Goal: Task Accomplishment & Management: Complete application form

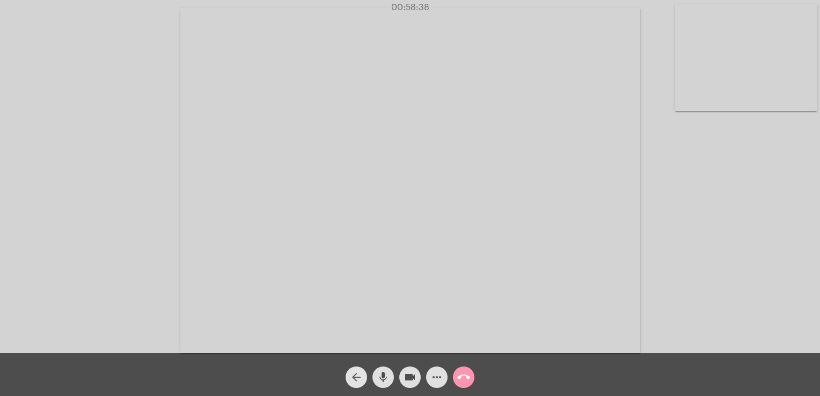
click at [359, 375] on mat-icon "arrow_back" at bounding box center [356, 377] width 13 height 13
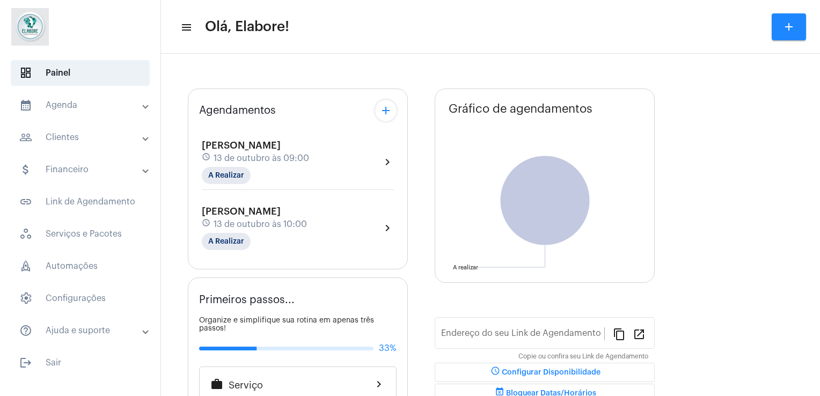
type input "[URL][DOMAIN_NAME]"
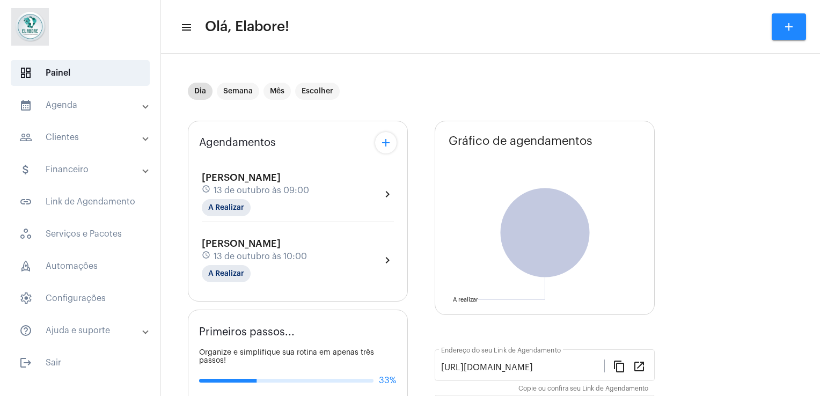
click at [394, 80] on div "Dia Semana Mês Escolher" at bounding box center [420, 91] width 464 height 54
click at [421, 236] on div "Agendamentos add [PERSON_NAME] schedule [DATE] 09:00 A Realizar chevron_right […" at bounding box center [490, 374] width 605 height 523
click at [216, 276] on mat-chip "A Realizar" at bounding box center [226, 273] width 49 height 17
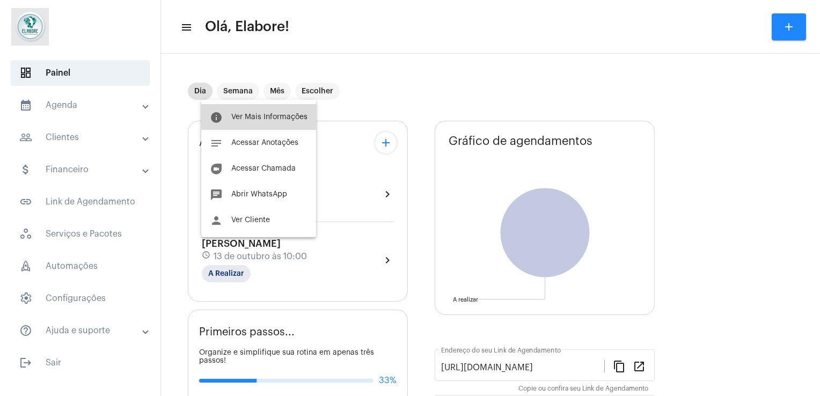
click at [266, 112] on button "info Ver Mais Informações" at bounding box center [258, 117] width 115 height 26
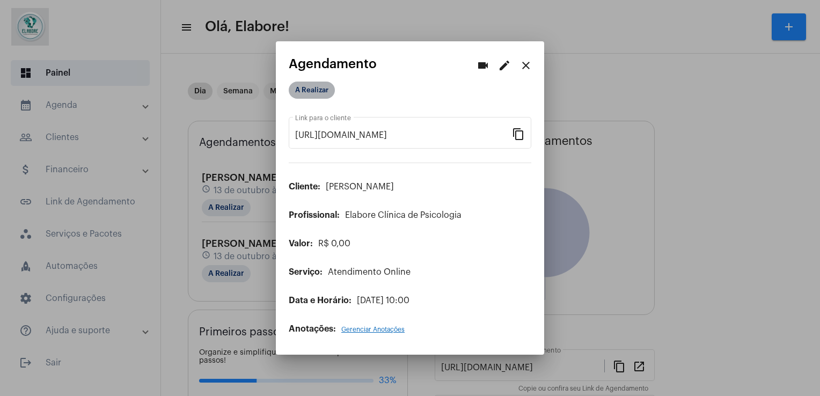
click at [304, 86] on mat-chip "A Realizar" at bounding box center [312, 90] width 46 height 17
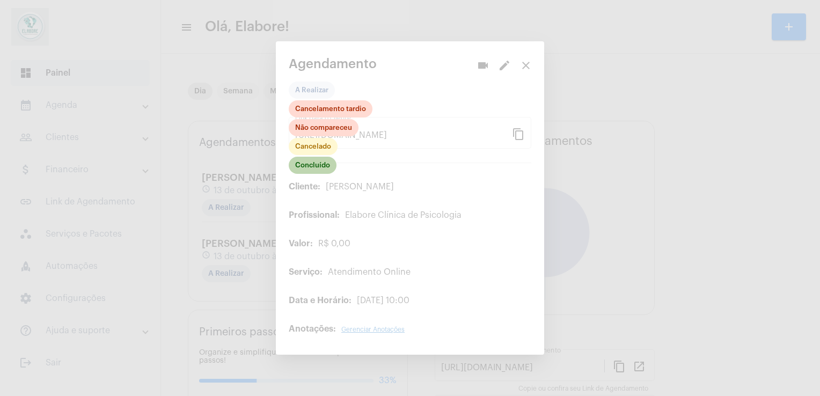
click at [316, 171] on mat-chip "Concluído" at bounding box center [313, 165] width 48 height 17
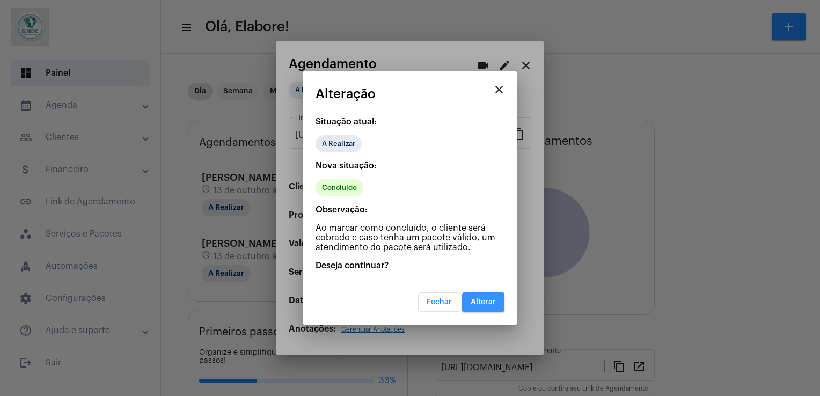
click at [489, 306] on button "Alterar" at bounding box center [483, 301] width 42 height 19
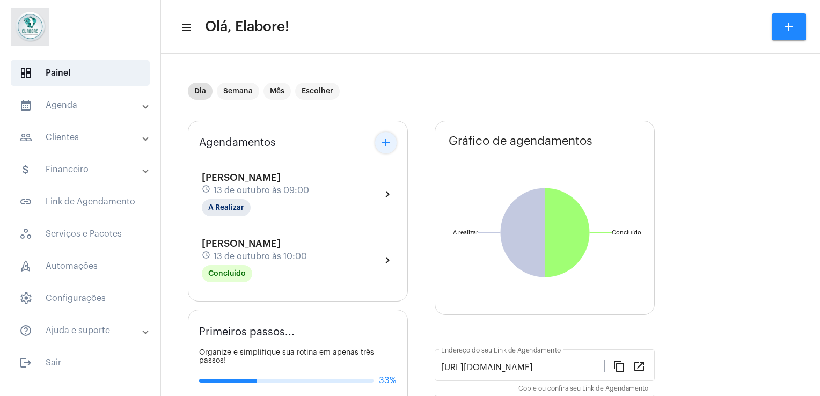
click at [385, 138] on mat-icon "add" at bounding box center [385, 142] width 13 height 13
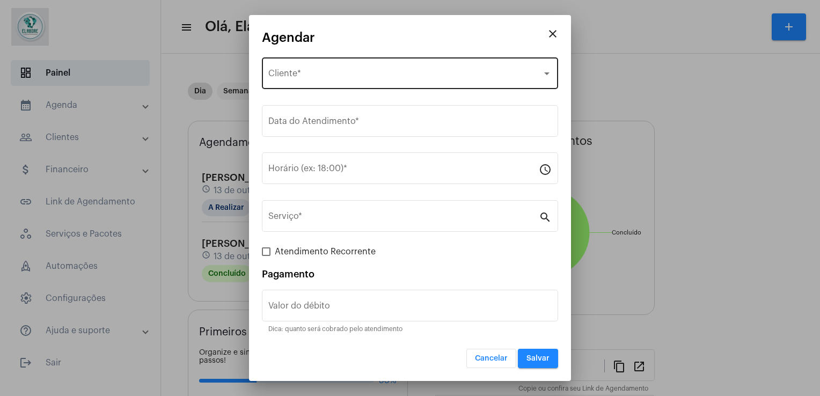
click at [397, 57] on div "Selecione o Cliente Cliente *" at bounding box center [409, 72] width 283 height 34
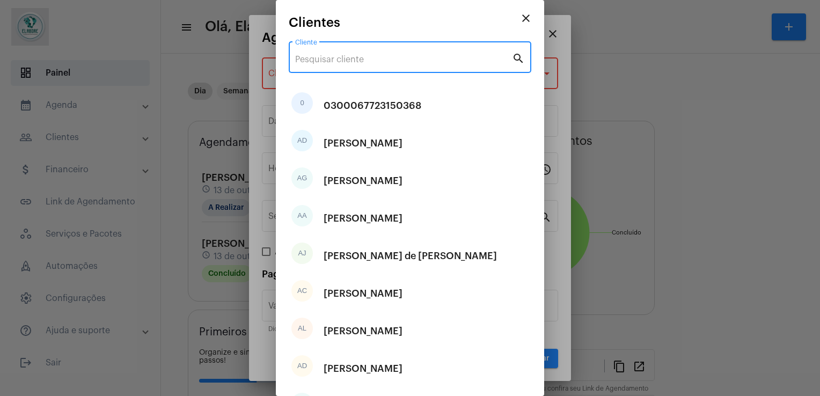
click at [397, 57] on input "Cliente" at bounding box center [403, 60] width 217 height 10
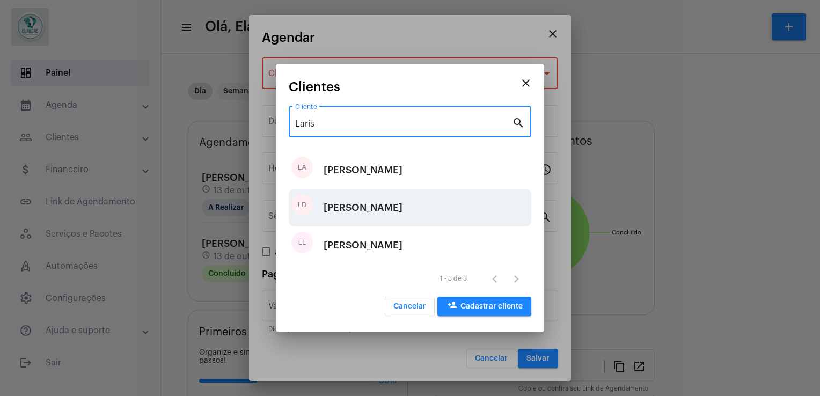
type input "Laris"
click at [454, 210] on div "LD [PERSON_NAME]" at bounding box center [410, 208] width 243 height 38
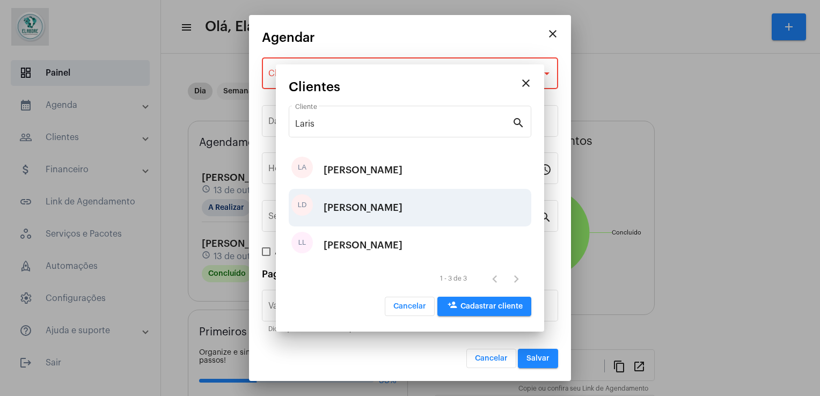
type input "R$"
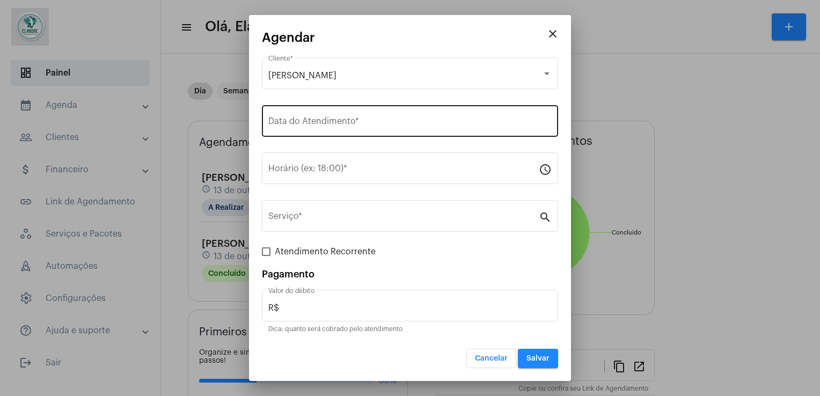
click at [355, 131] on div "Data do Atendimento *" at bounding box center [409, 120] width 283 height 34
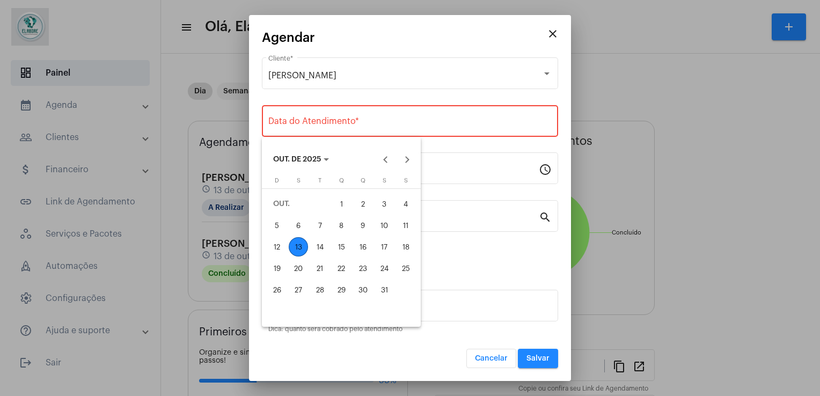
click at [297, 252] on div "13" at bounding box center [298, 246] width 19 height 19
type input "[DATE]"
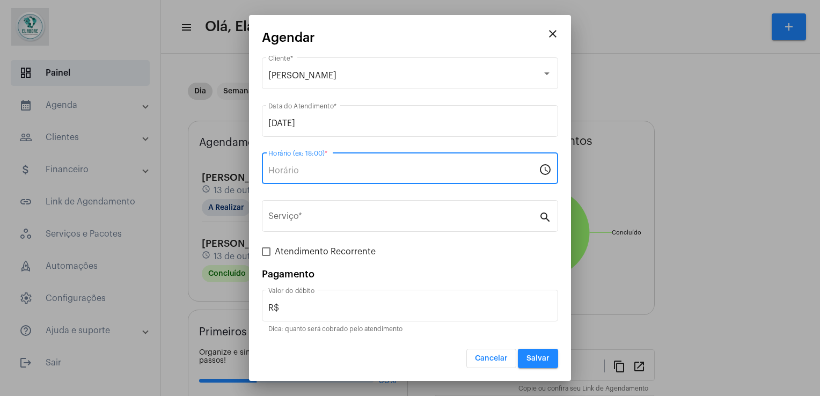
click at [298, 175] on input "Horário (ex: 18:00) *" at bounding box center [403, 171] width 270 height 10
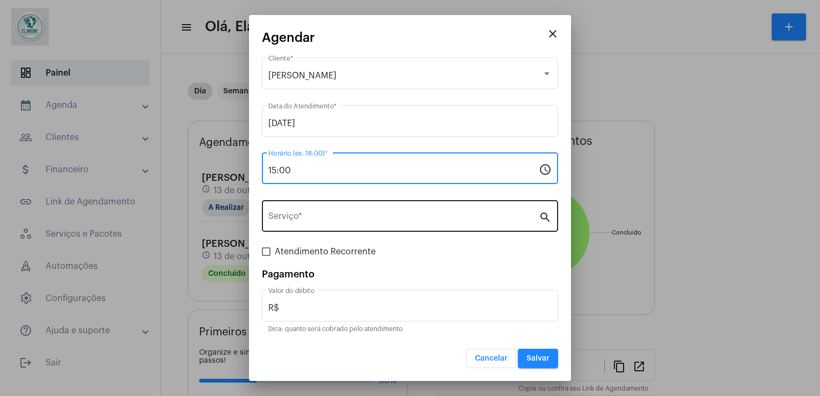
type input "15:00"
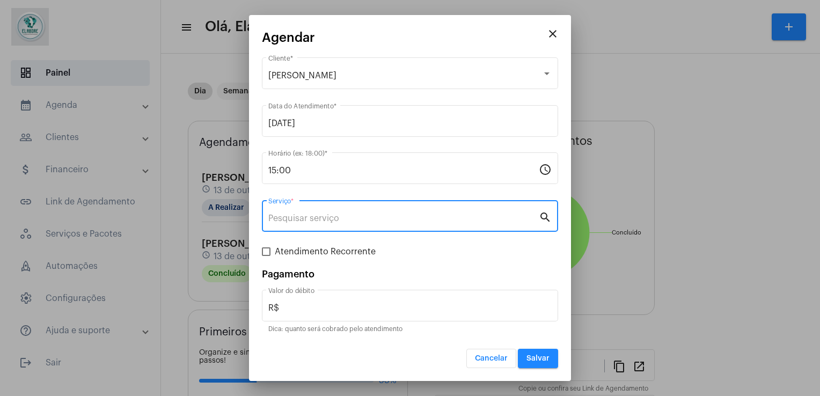
click at [308, 215] on input "Serviço *" at bounding box center [403, 219] width 270 height 10
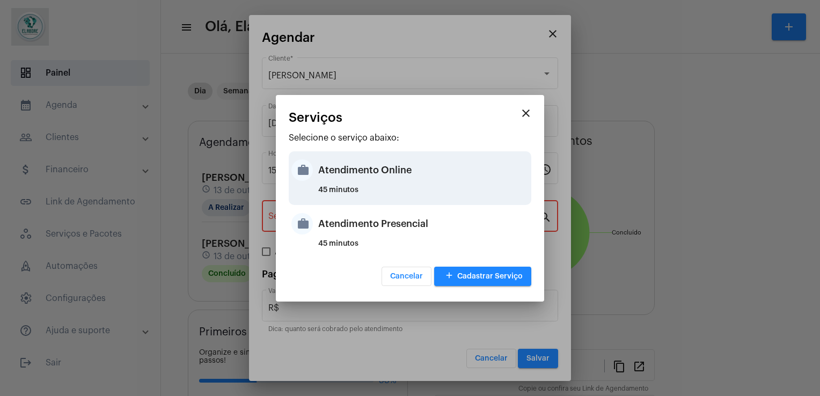
click at [335, 189] on div "45 minutos" at bounding box center [423, 194] width 210 height 16
type input "Atendimento Online"
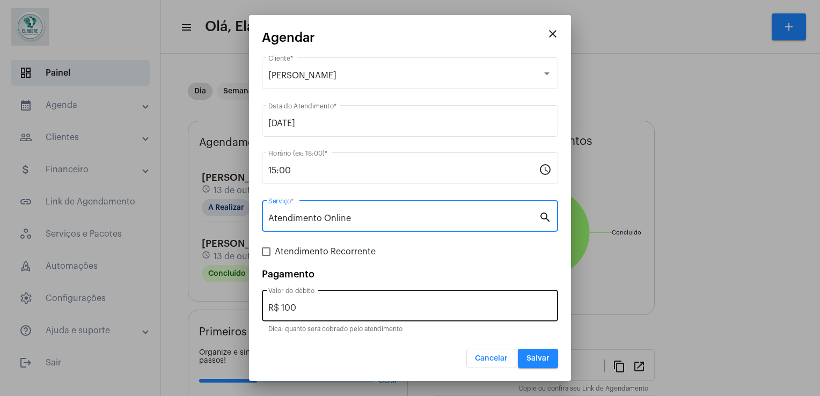
click at [329, 297] on div "R$ 100 Valor do débito" at bounding box center [409, 305] width 283 height 34
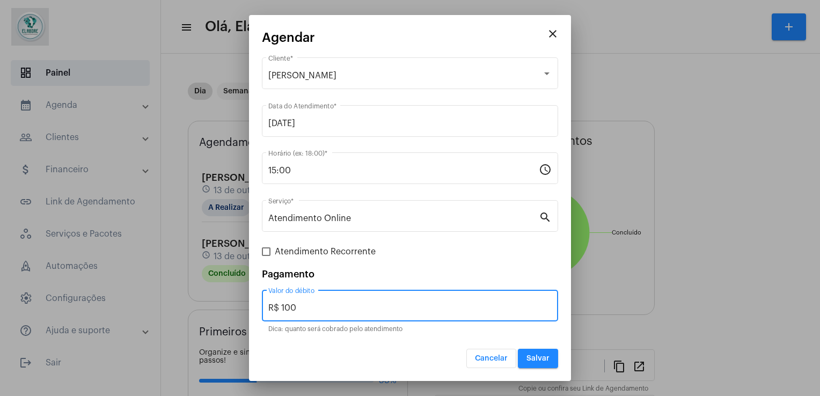
click at [329, 297] on div "R$ 100 Valor do débito" at bounding box center [409, 305] width 283 height 34
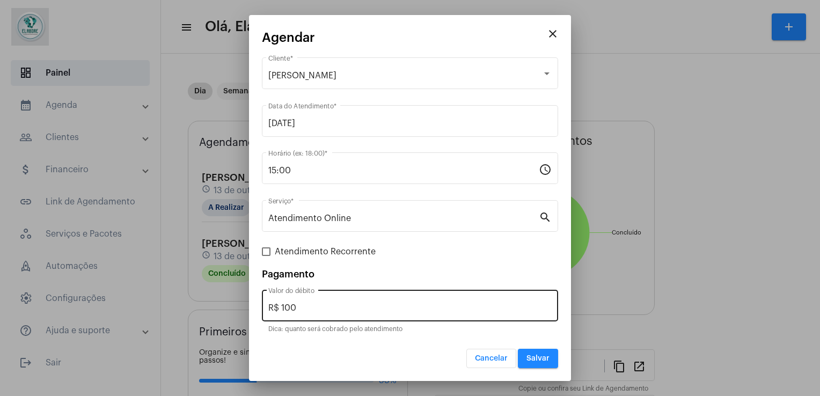
click at [329, 297] on div "R$ 100 Valor do débito" at bounding box center [409, 305] width 283 height 34
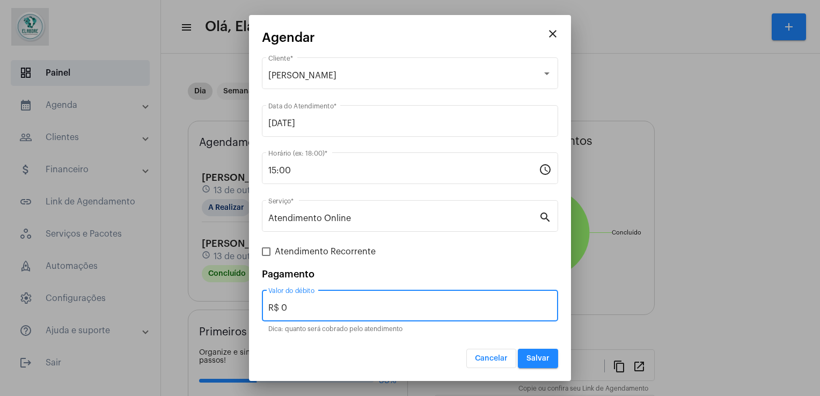
type input "R$ 0"
click at [545, 353] on button "Salvar" at bounding box center [538, 358] width 40 height 19
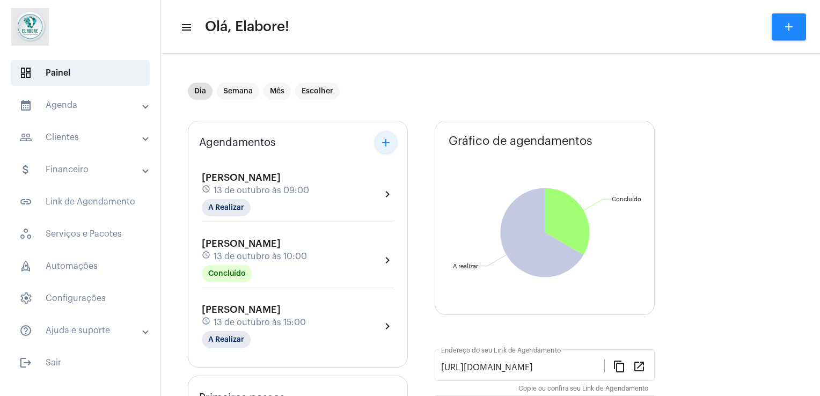
click at [388, 143] on mat-icon "add" at bounding box center [385, 142] width 13 height 13
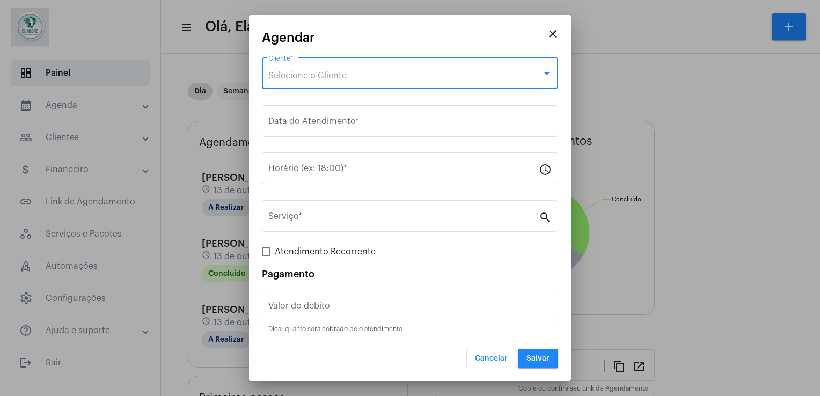
click at [350, 80] on div "Selecione o Cliente" at bounding box center [405, 76] width 274 height 10
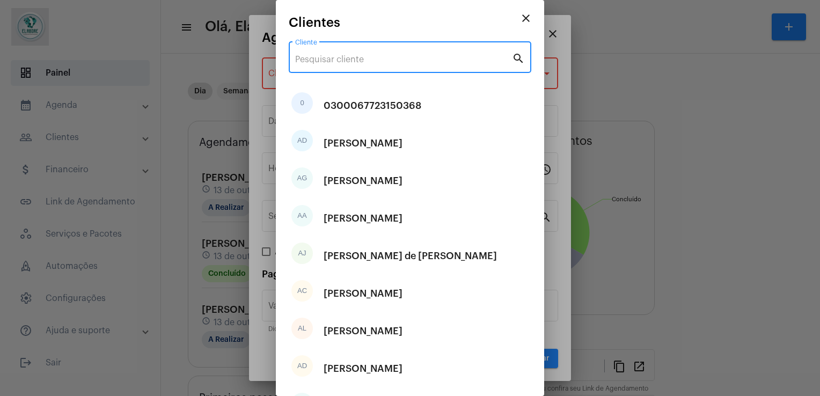
click at [341, 58] on input "Cliente" at bounding box center [403, 60] width 217 height 10
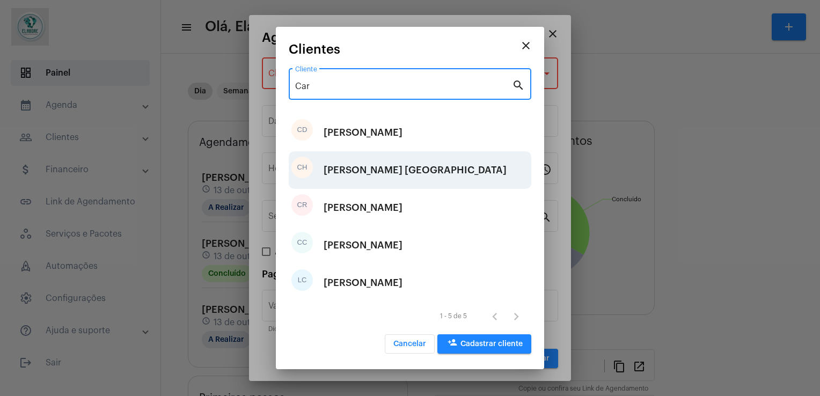
type input "Car"
click at [377, 167] on div "[PERSON_NAME] [GEOGRAPHIC_DATA]" at bounding box center [415, 170] width 183 height 32
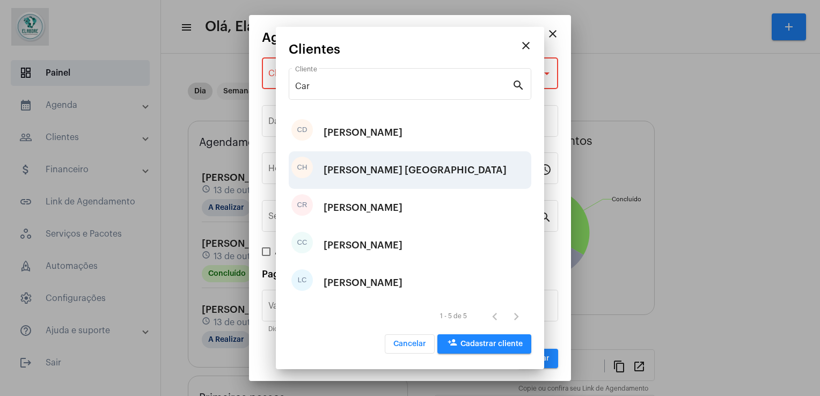
type input "R$"
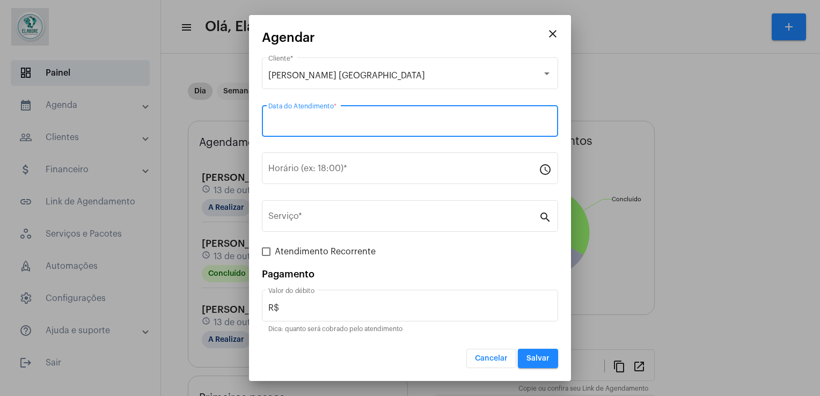
click at [352, 121] on input "Data do Atendimento *" at bounding box center [409, 124] width 283 height 10
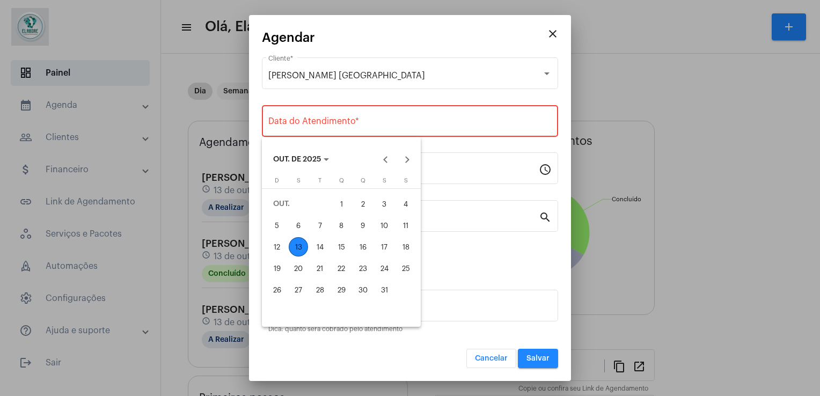
click at [303, 246] on div "13" at bounding box center [298, 246] width 19 height 19
type input "[DATE]"
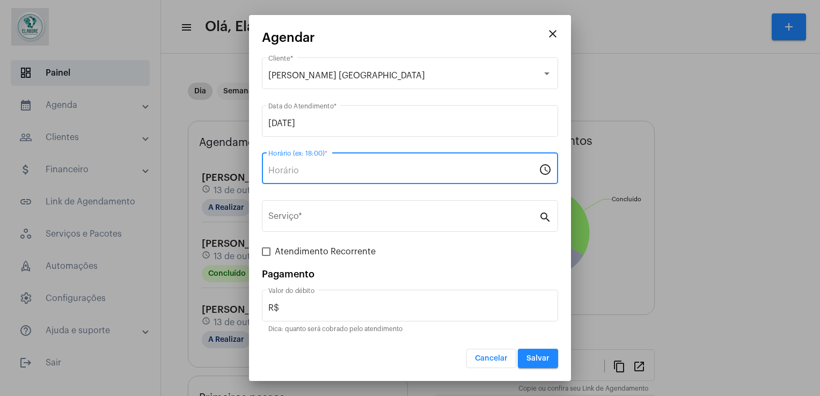
click at [305, 171] on input "Horário (ex: 18:00) *" at bounding box center [403, 171] width 270 height 10
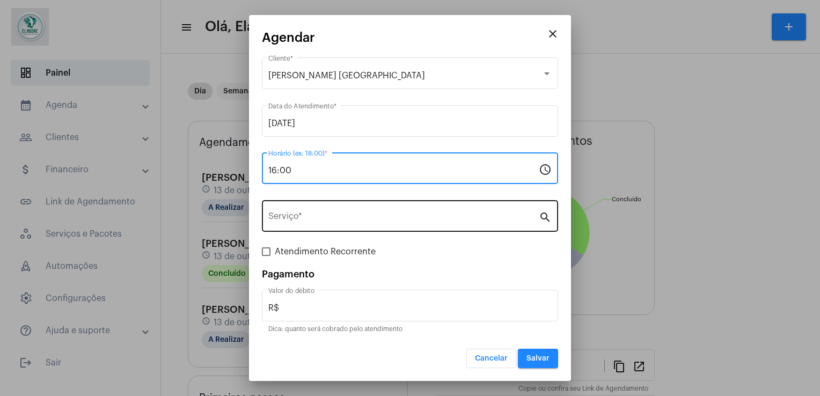
type input "16:00"
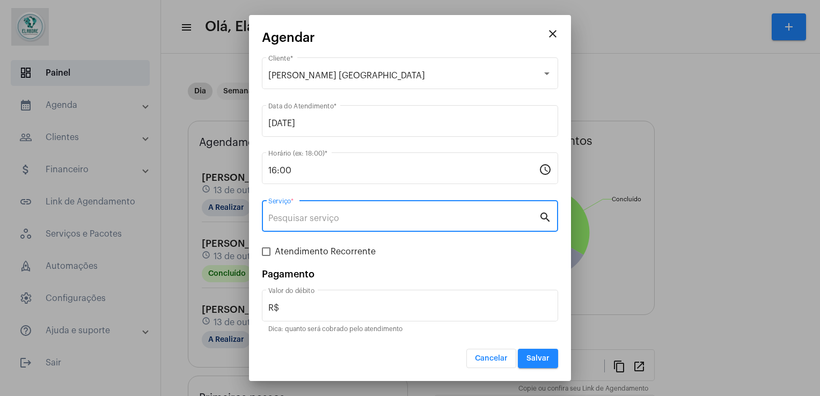
click at [297, 215] on input "Serviço *" at bounding box center [403, 219] width 270 height 10
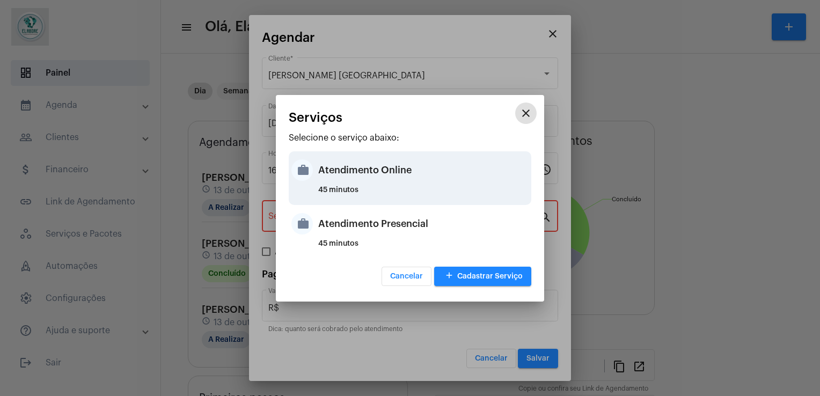
click at [363, 182] on div "Atendimento Online" at bounding box center [423, 170] width 210 height 32
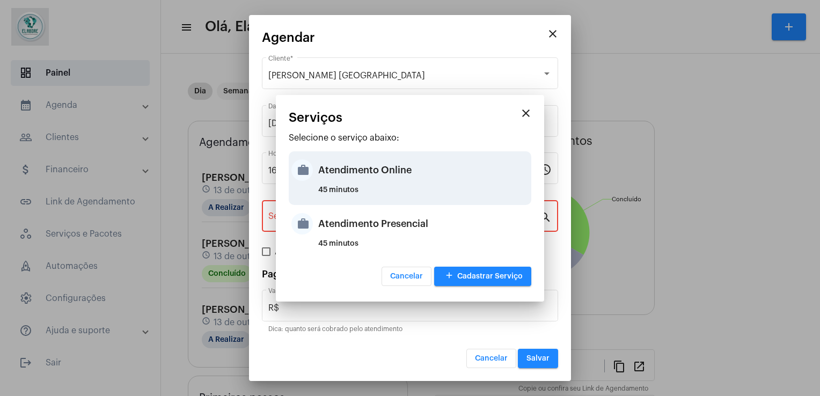
type input "Atendimento Online"
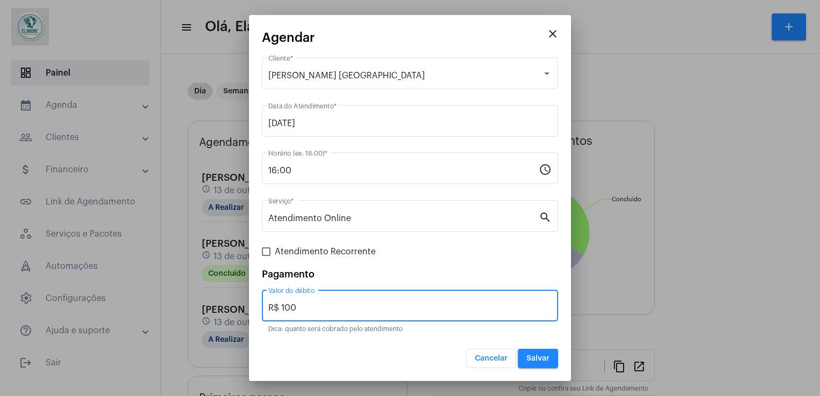
click at [310, 306] on input "R$ 100" at bounding box center [409, 308] width 283 height 10
type input "R$ 0"
click at [540, 362] on button "Salvar" at bounding box center [538, 358] width 40 height 19
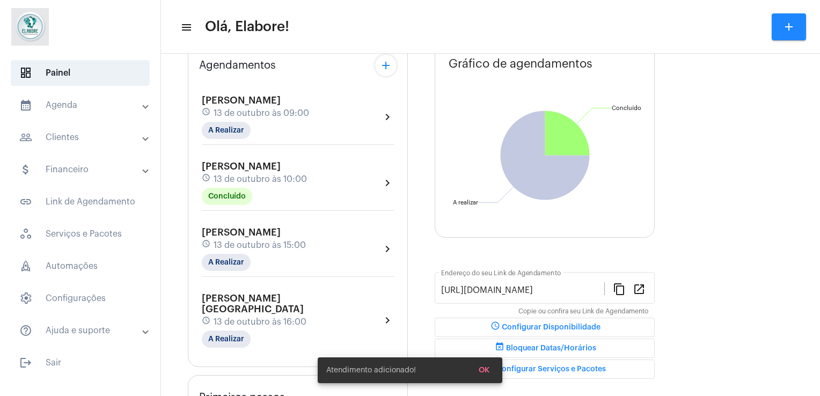
scroll to position [79, 0]
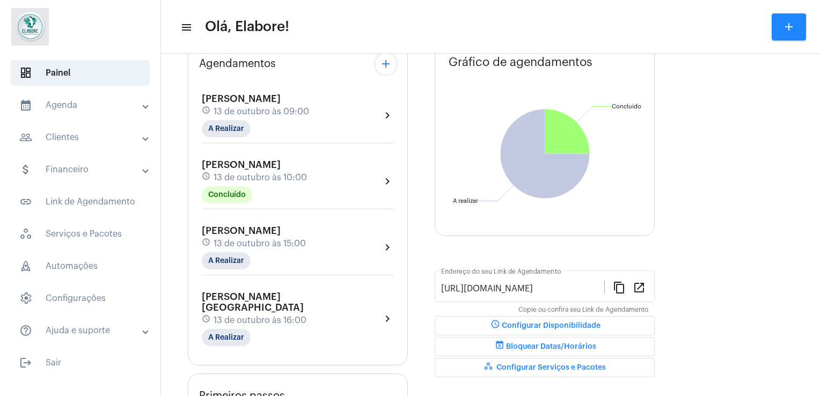
click at [303, 238] on div "schedule [DATE] 15:00" at bounding box center [254, 244] width 104 height 12
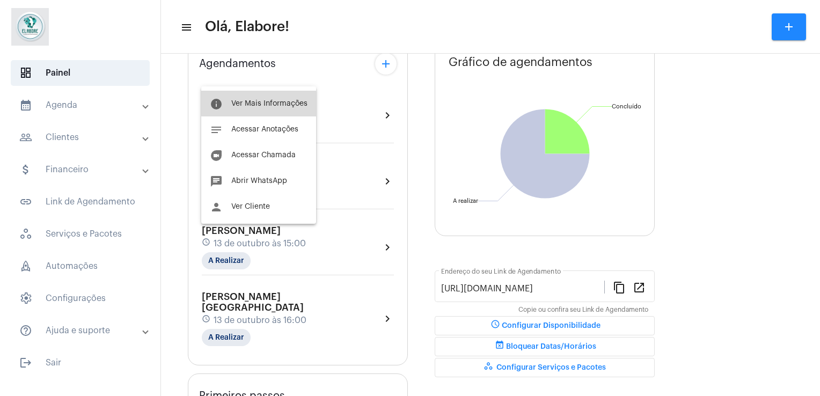
click at [269, 99] on button "info Ver Mais Informações" at bounding box center [258, 104] width 115 height 26
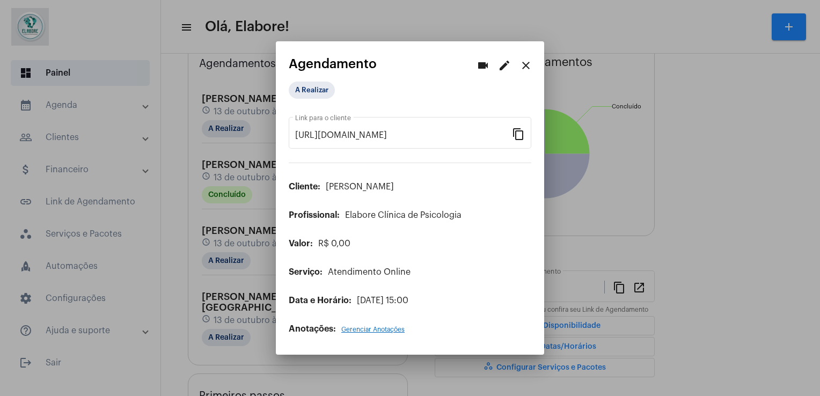
drag, startPoint x: 525, startPoint y: 69, endPoint x: 230, endPoint y: 165, distance: 310.3
click at [230, 165] on div at bounding box center [410, 198] width 820 height 396
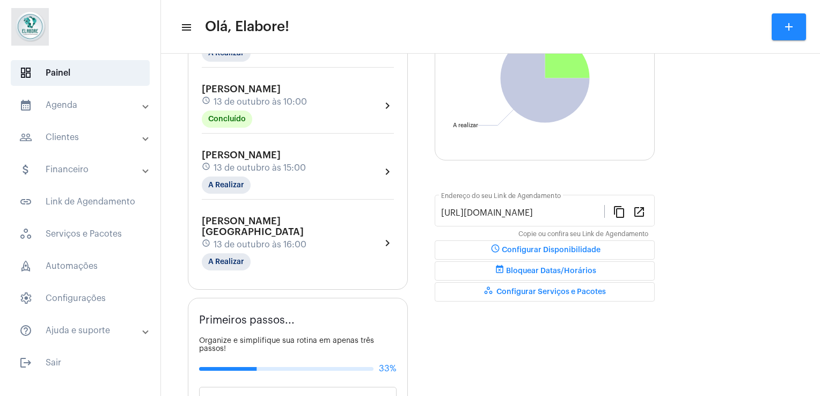
scroll to position [156, 0]
click at [283, 161] on div "schedule [DATE] 15:00" at bounding box center [254, 167] width 104 height 12
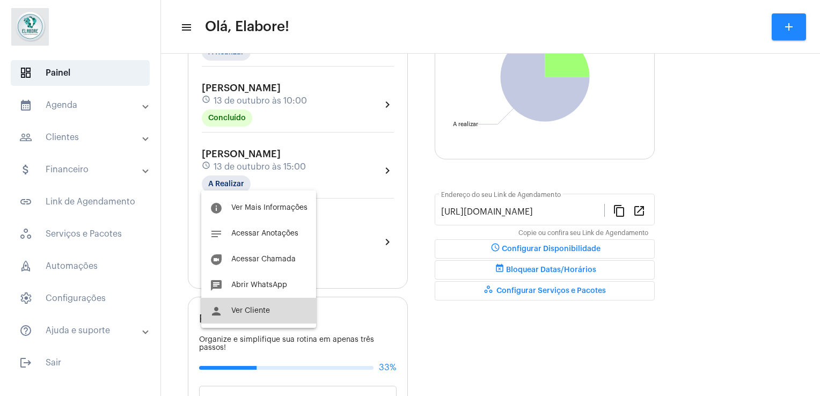
click at [276, 321] on button "person Ver Cliente" at bounding box center [258, 311] width 115 height 26
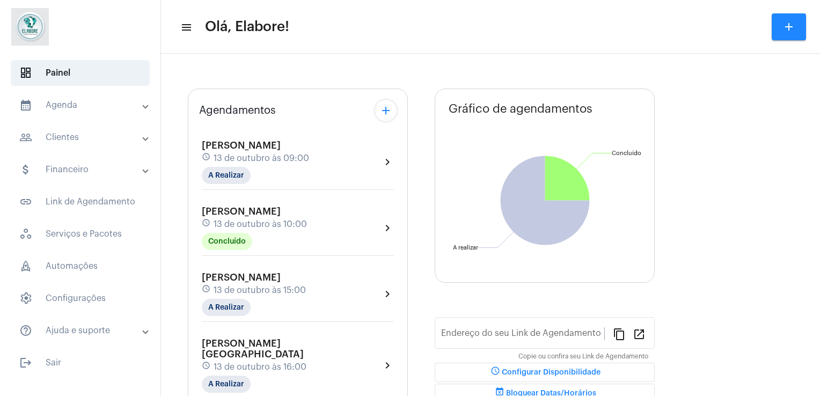
type input "[URL][DOMAIN_NAME]"
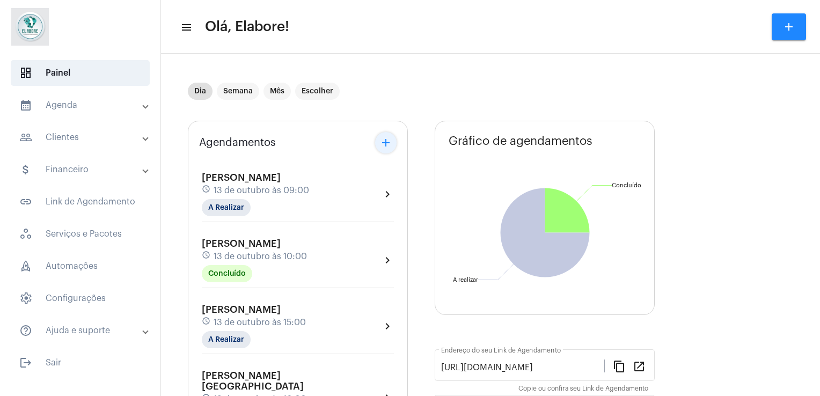
click at [390, 145] on mat-icon "add" at bounding box center [385, 142] width 13 height 13
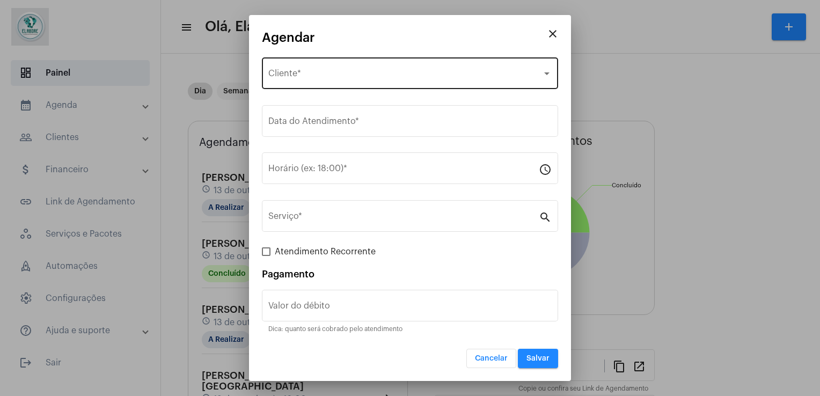
click at [333, 65] on div "Selecione o Cliente Cliente *" at bounding box center [409, 72] width 283 height 34
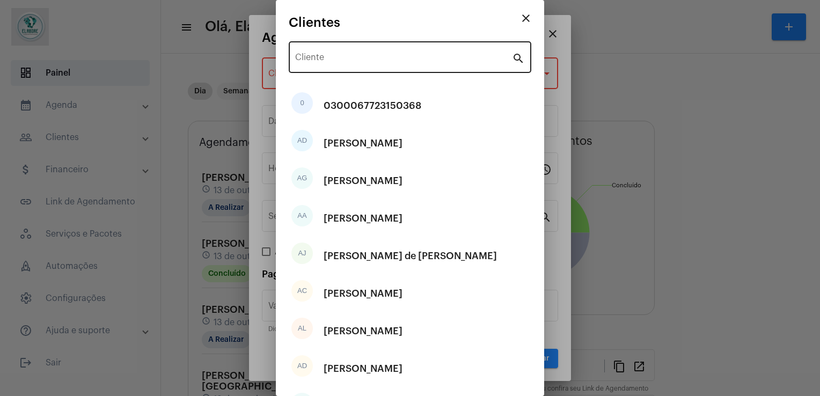
click at [332, 45] on div "Cliente" at bounding box center [403, 56] width 217 height 34
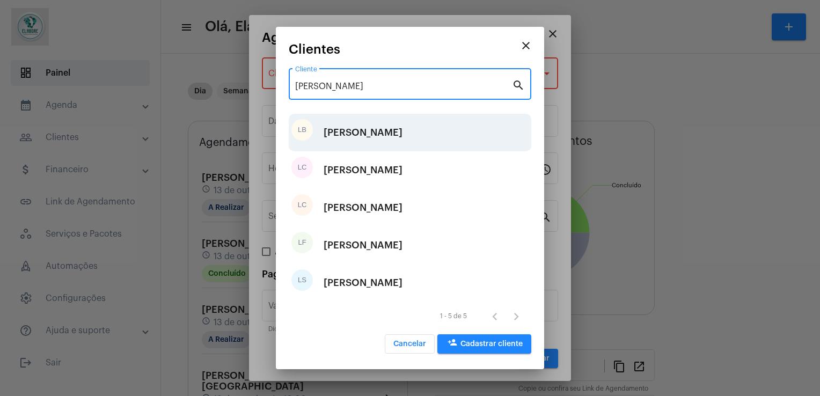
type input "[PERSON_NAME]"
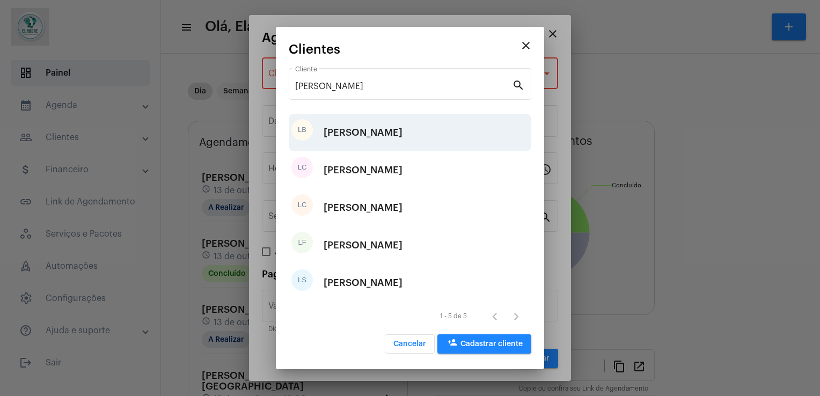
click at [381, 130] on div "[PERSON_NAME]" at bounding box center [363, 132] width 79 height 32
type input "R$"
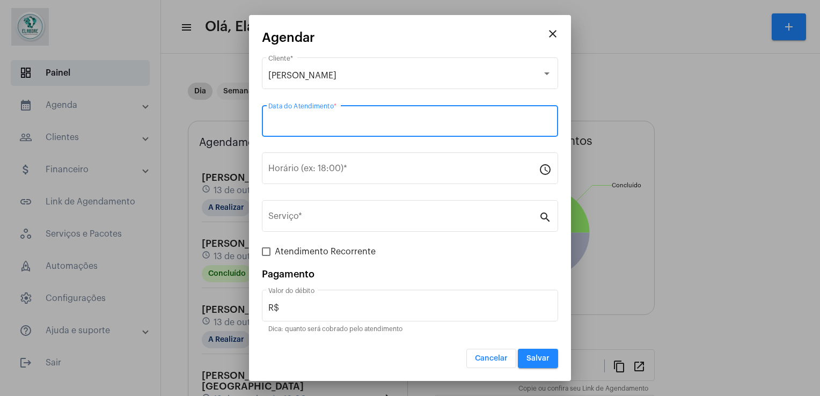
click at [368, 123] on input "Data do Atendimento *" at bounding box center [409, 124] width 283 height 10
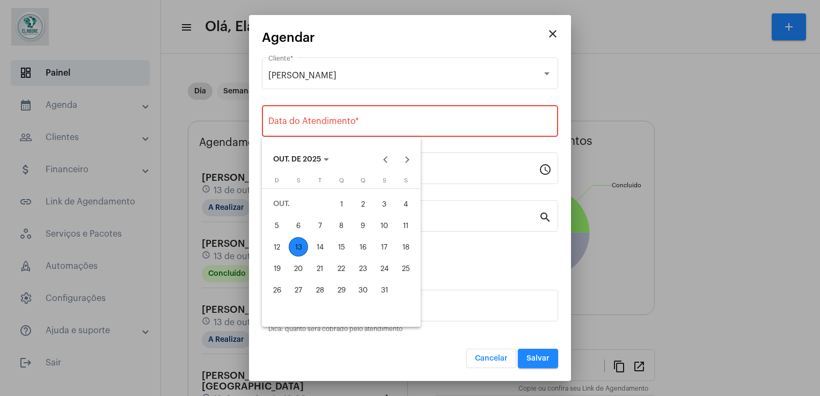
click at [299, 244] on div "13" at bounding box center [298, 246] width 19 height 19
type input "[DATE]"
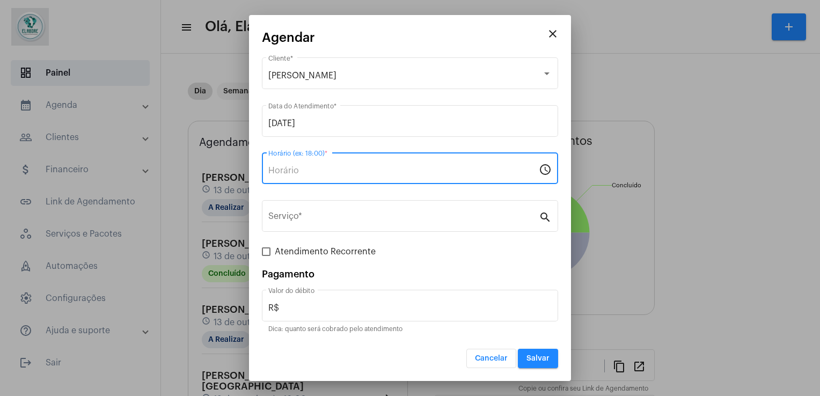
click at [297, 174] on input "Horário (ex: 18:00) *" at bounding box center [403, 171] width 270 height 10
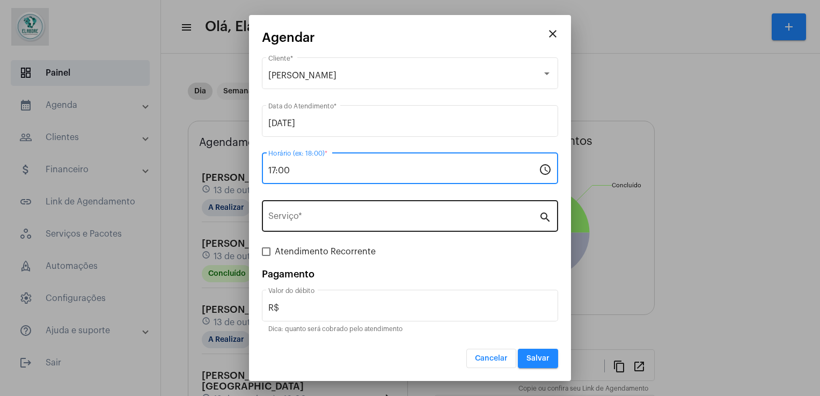
type input "17:00"
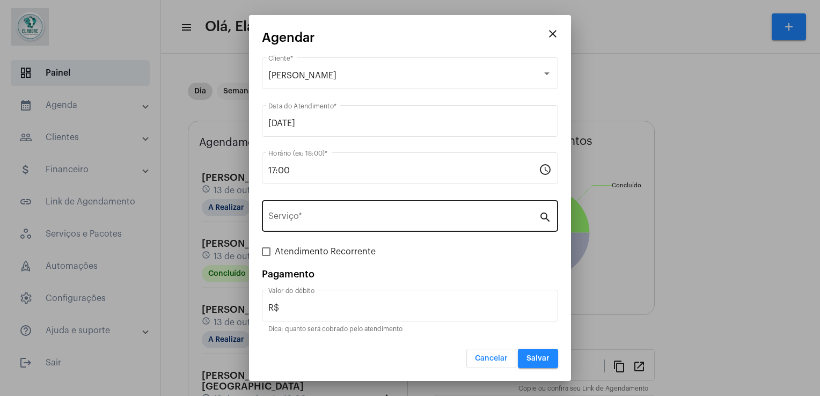
click at [304, 204] on div "Serviço *" at bounding box center [403, 215] width 270 height 34
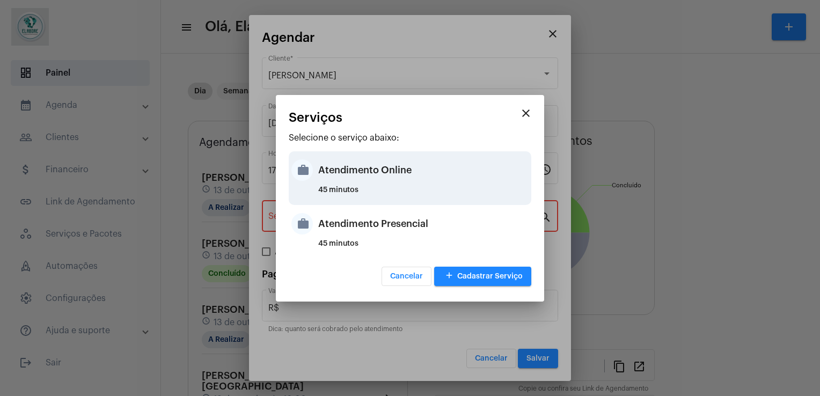
click at [375, 189] on div "45 minutos" at bounding box center [423, 194] width 210 height 16
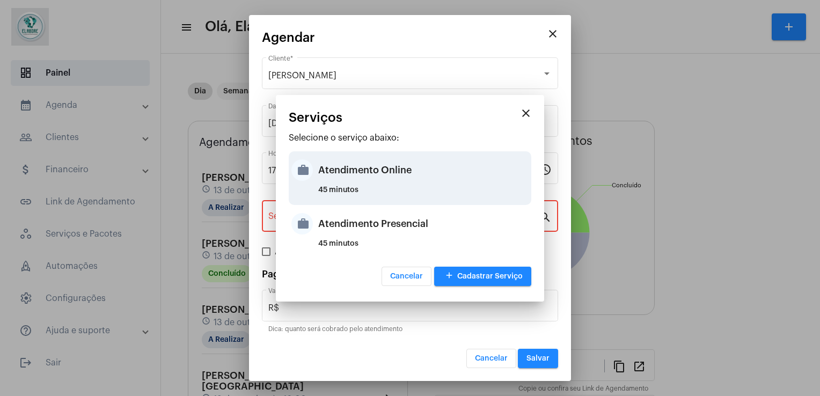
type input "Atendimento Online"
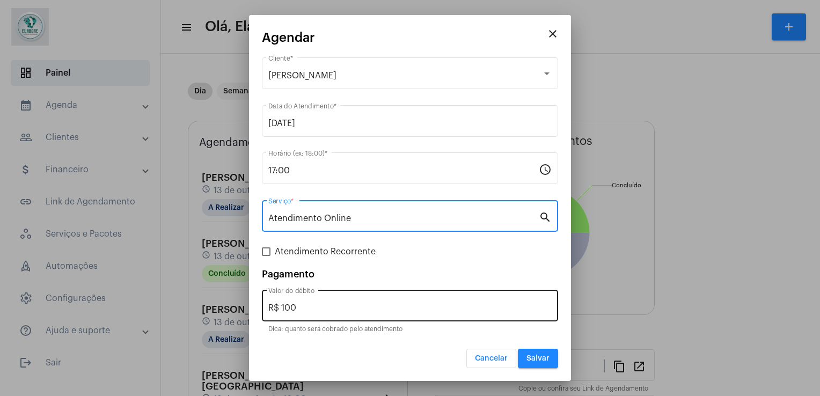
click at [371, 302] on div "R$ 100 Valor do débito" at bounding box center [409, 305] width 283 height 34
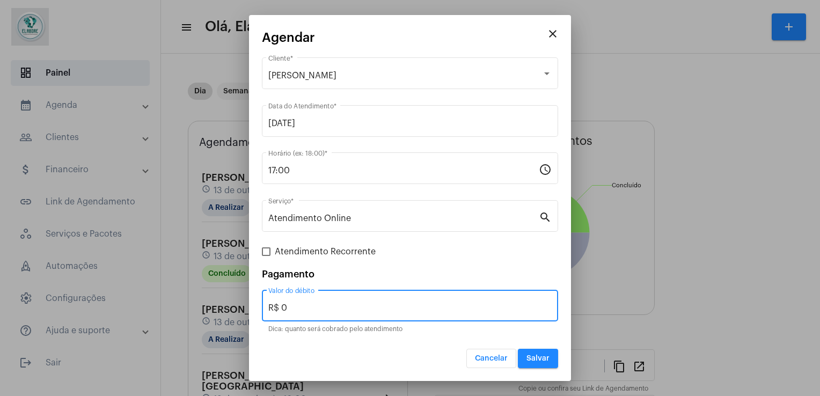
type input "R$ 0"
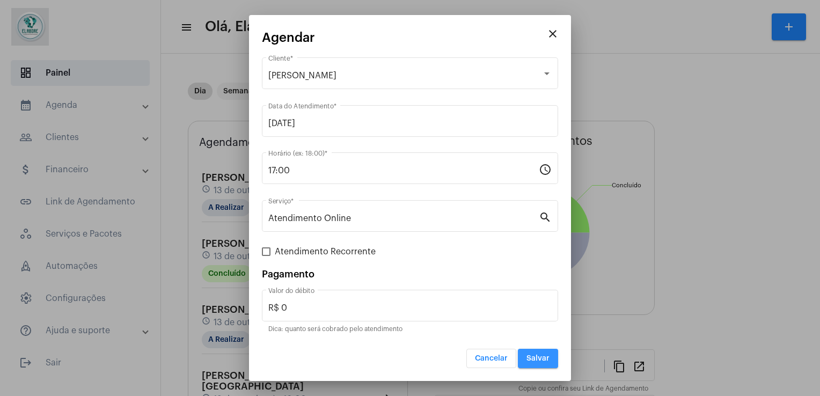
click at [545, 366] on button "Salvar" at bounding box center [538, 358] width 40 height 19
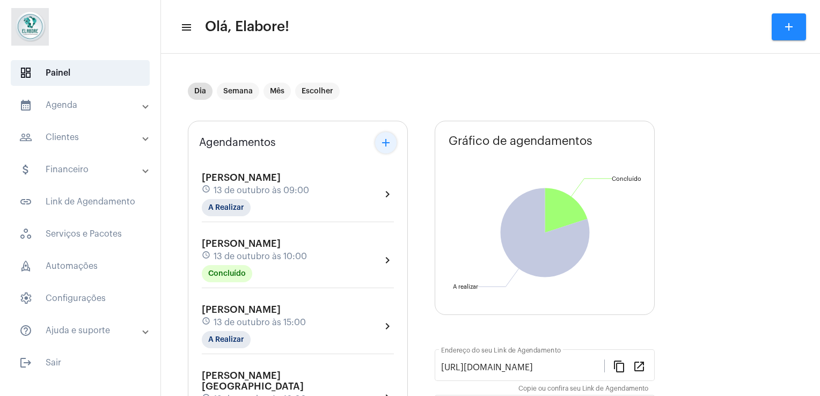
click at [393, 143] on button "add" at bounding box center [385, 142] width 21 height 21
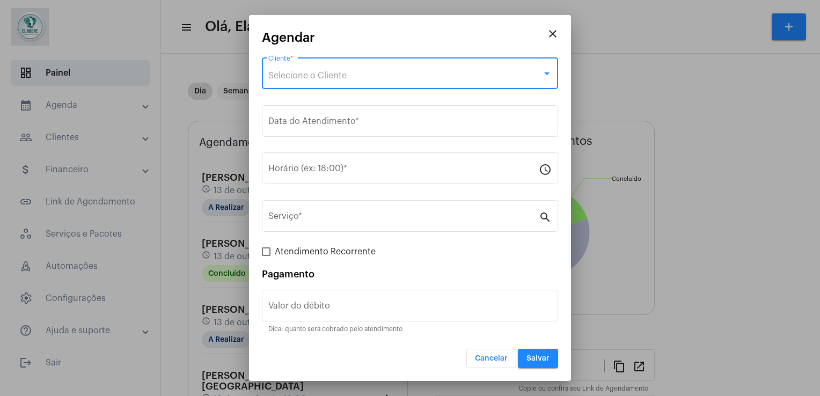
click at [293, 80] on div "Selecione o Cliente" at bounding box center [405, 76] width 274 height 10
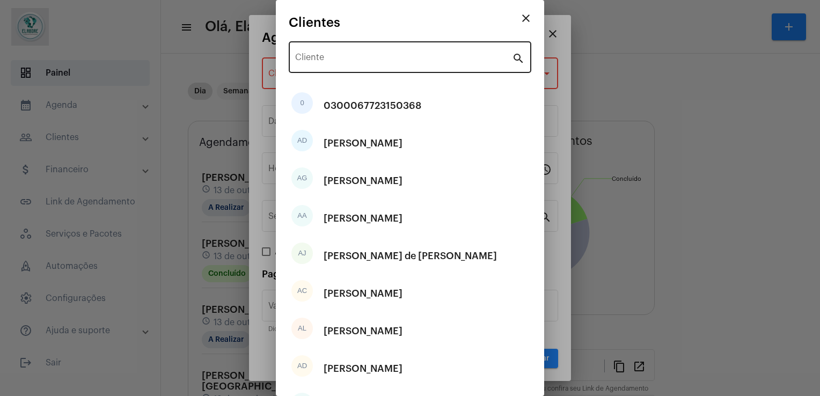
click at [317, 66] on div "Cliente" at bounding box center [403, 56] width 217 height 34
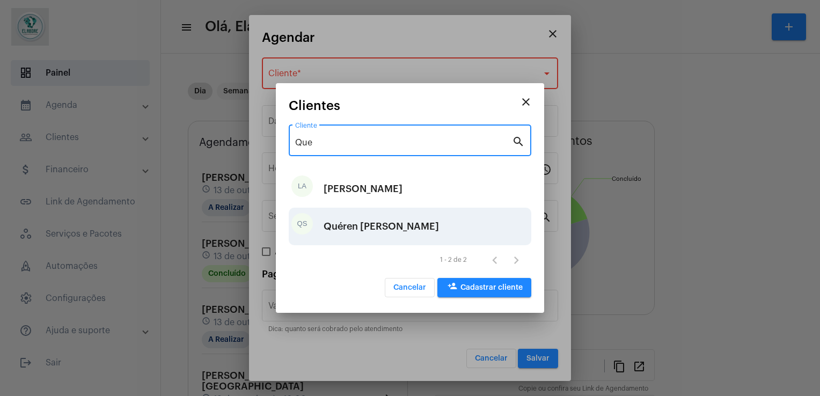
type input "Que"
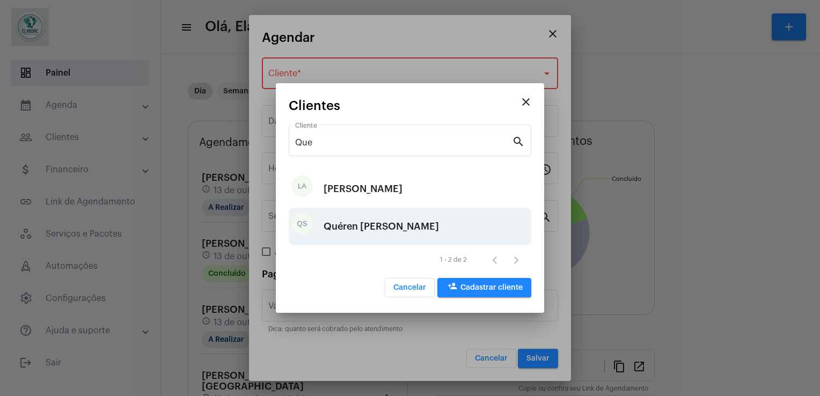
click at [368, 228] on div "Quéren [PERSON_NAME]" at bounding box center [381, 226] width 115 height 32
type input "R$"
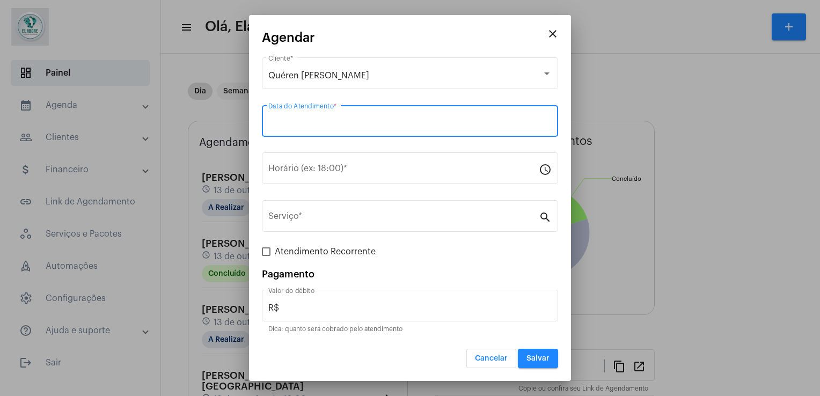
click at [364, 125] on input "Data do Atendimento *" at bounding box center [409, 124] width 283 height 10
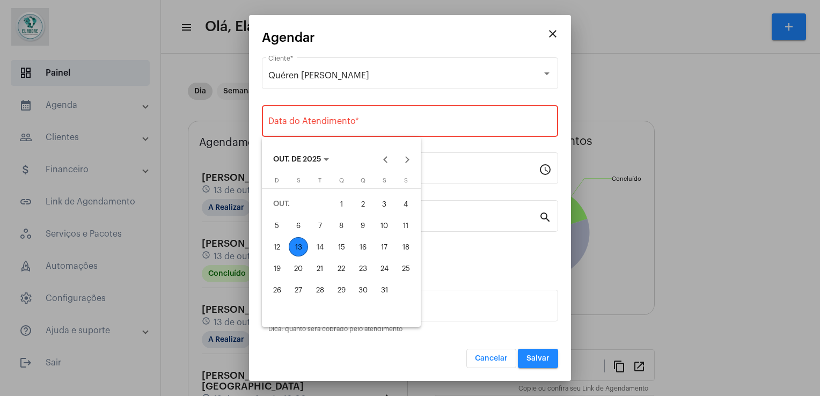
click at [301, 239] on div "13" at bounding box center [298, 246] width 19 height 19
type input "[DATE]"
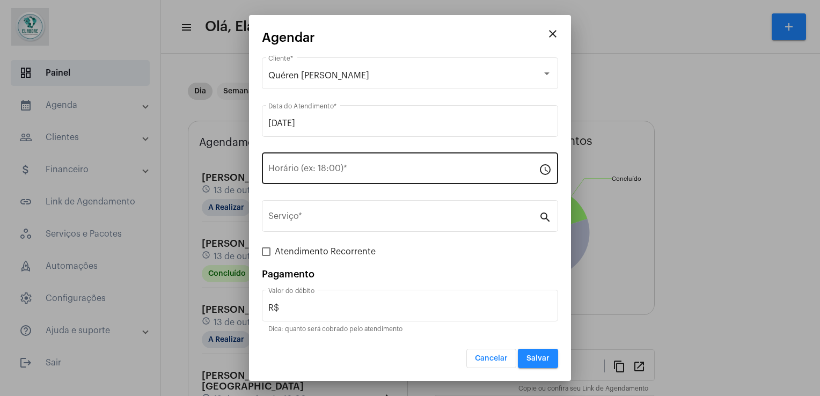
click at [324, 177] on div "Horário (ex: 18:00) *" at bounding box center [403, 167] width 270 height 34
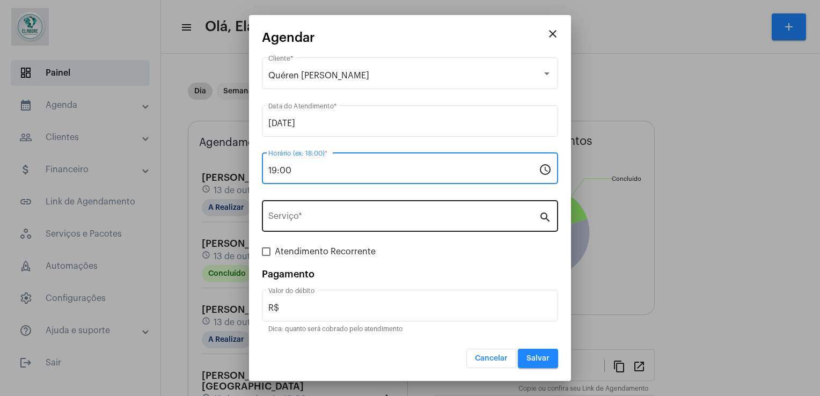
type input "19:00"
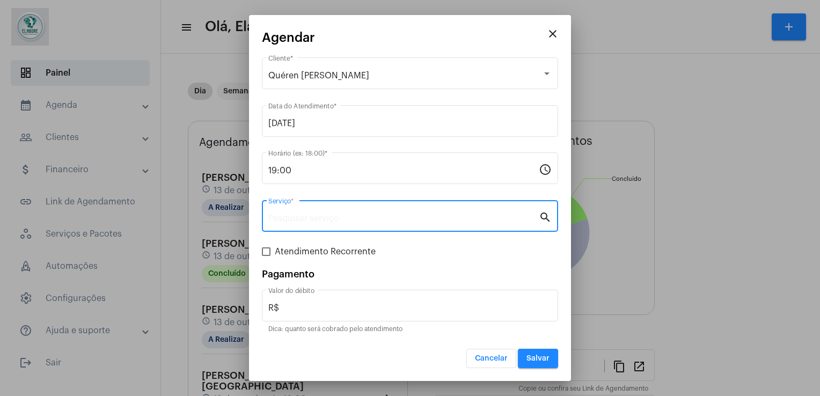
click at [322, 221] on input "Serviço *" at bounding box center [403, 219] width 270 height 10
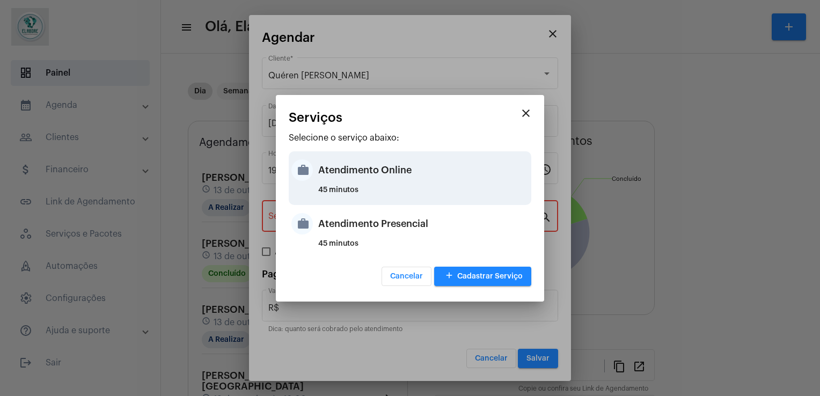
drag, startPoint x: 362, startPoint y: 199, endPoint x: 353, endPoint y: 179, distance: 21.6
click at [353, 179] on div "work Atendimento Online 45 minutos" at bounding box center [410, 178] width 243 height 54
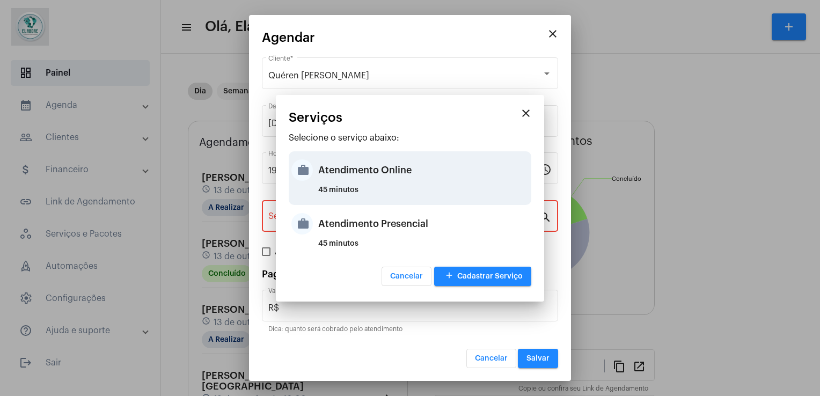
type input "Atendimento Online"
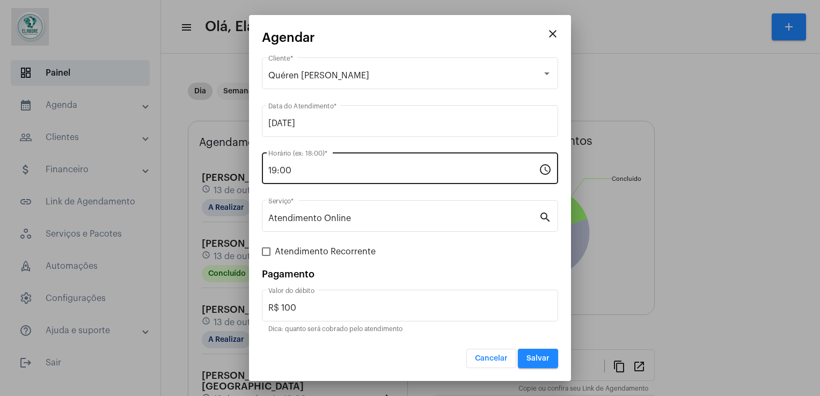
click at [353, 179] on div "19:00 Horário (ex: 18:00) *" at bounding box center [403, 167] width 270 height 34
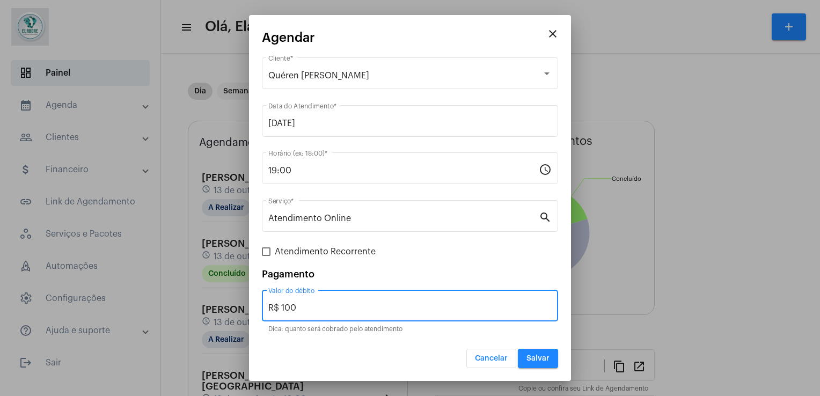
click at [336, 310] on input "R$ 100" at bounding box center [409, 308] width 283 height 10
type input "R$ 0"
click at [466, 349] on button "Cancelar" at bounding box center [491, 358] width 50 height 19
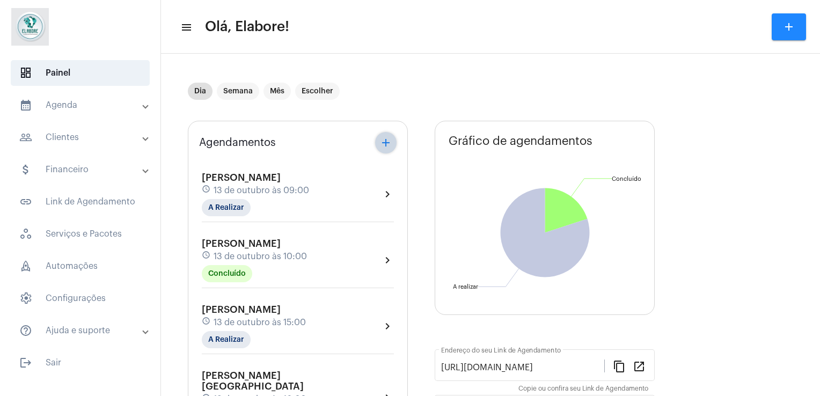
click at [387, 136] on mat-icon "add" at bounding box center [385, 142] width 13 height 13
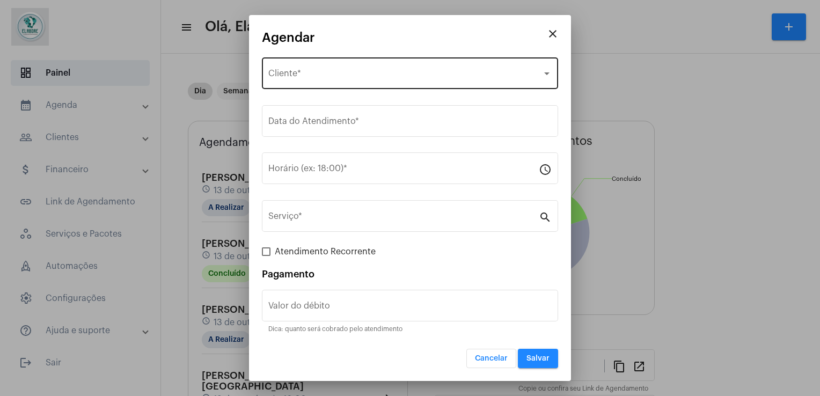
click at [328, 81] on div "Selecione o Cliente Cliente *" at bounding box center [409, 72] width 283 height 34
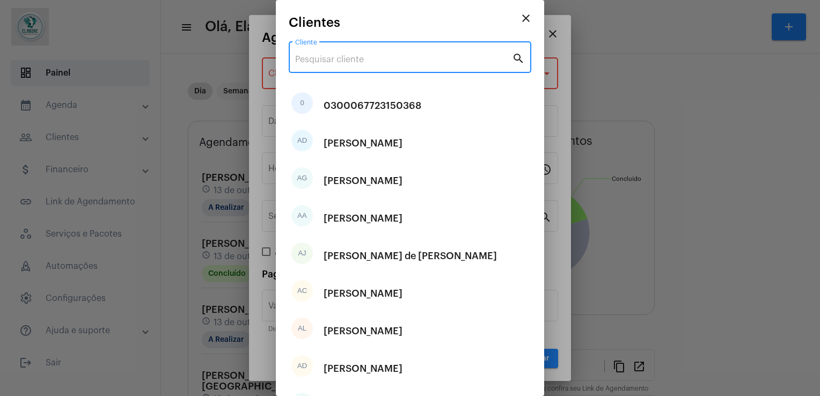
click at [330, 63] on input "Cliente" at bounding box center [403, 60] width 217 height 10
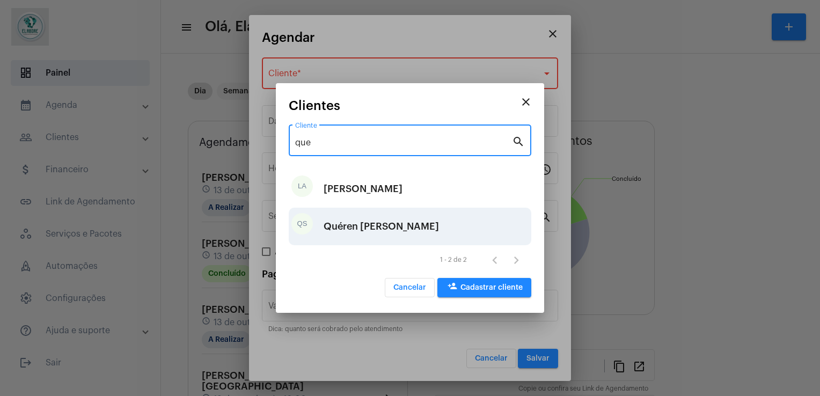
type input "que"
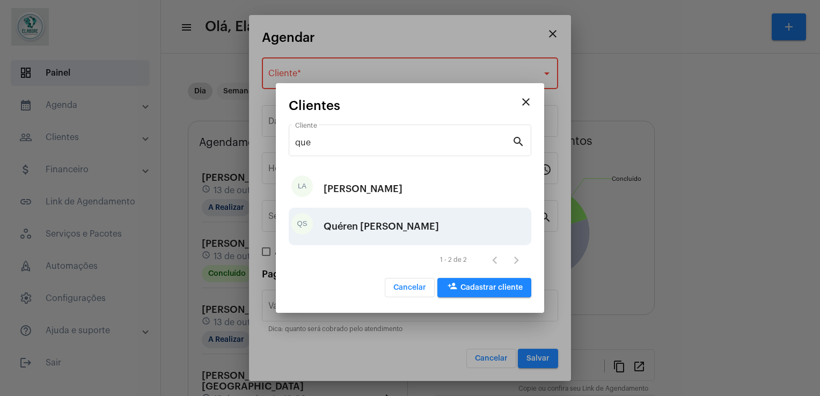
click at [383, 224] on div "Quéren [PERSON_NAME]" at bounding box center [381, 226] width 115 height 32
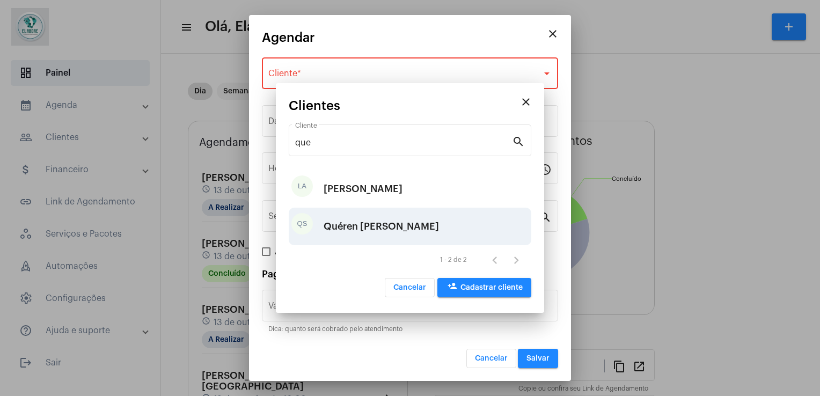
type input "R$"
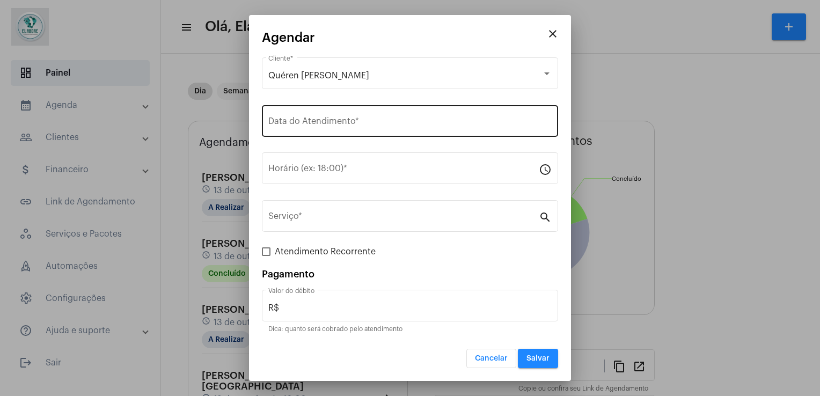
click at [347, 114] on div "Data do Atendimento *" at bounding box center [409, 120] width 283 height 34
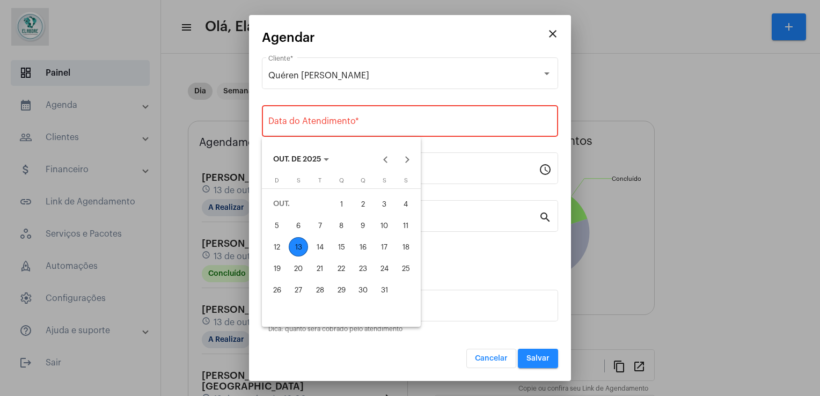
click at [298, 246] on div "13" at bounding box center [298, 246] width 19 height 19
type input "[DATE]"
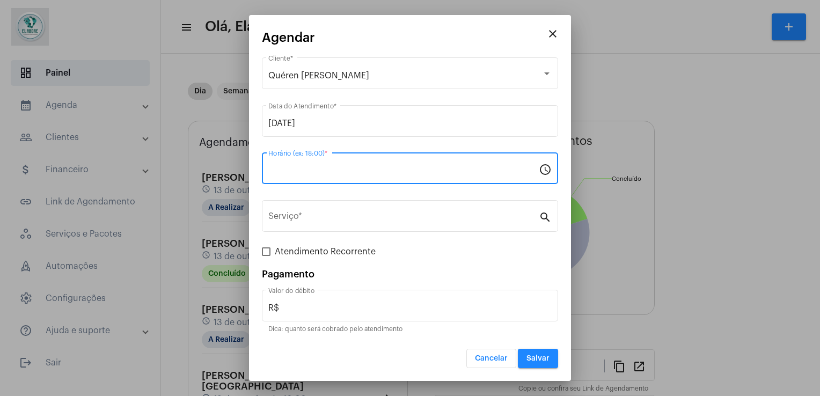
click at [311, 172] on input "Horário (ex: 18:00) *" at bounding box center [403, 171] width 270 height 10
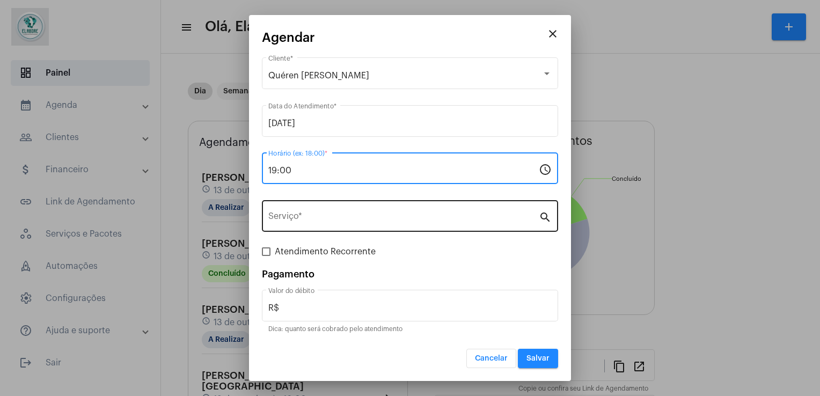
type input "19:00"
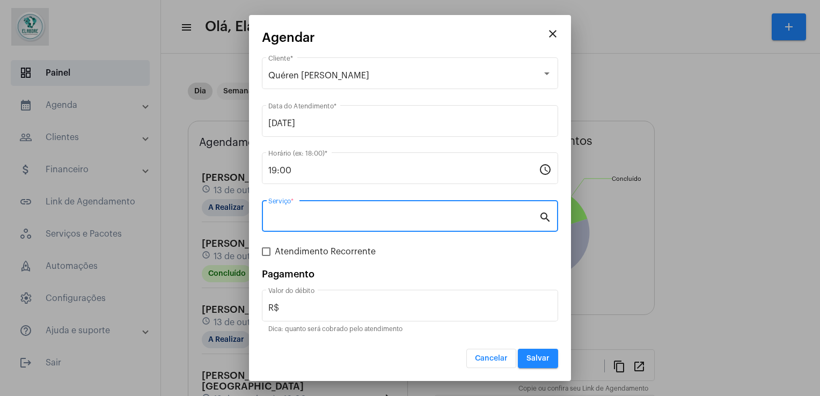
click at [319, 221] on input "Serviço *" at bounding box center [403, 219] width 270 height 10
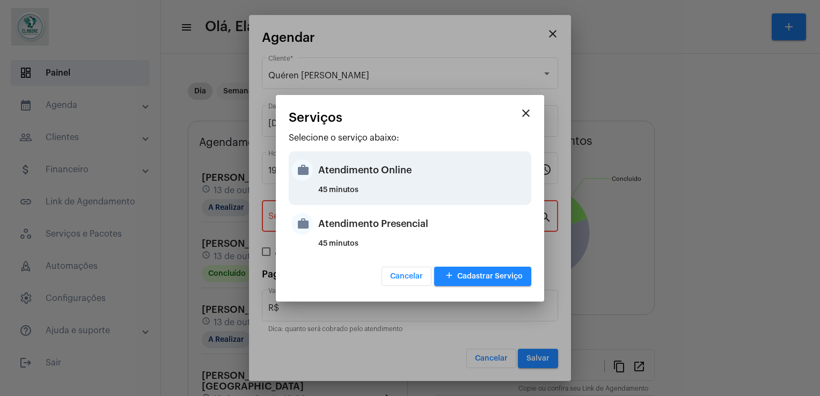
click at [329, 175] on div "Atendimento Online" at bounding box center [423, 170] width 210 height 32
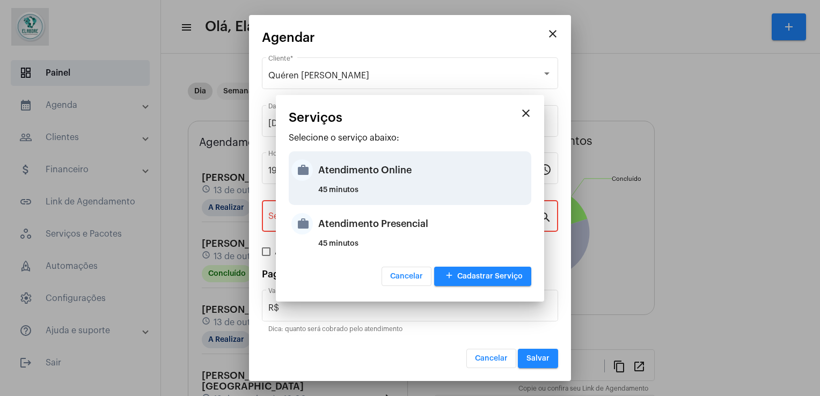
type input "Atendimento Online"
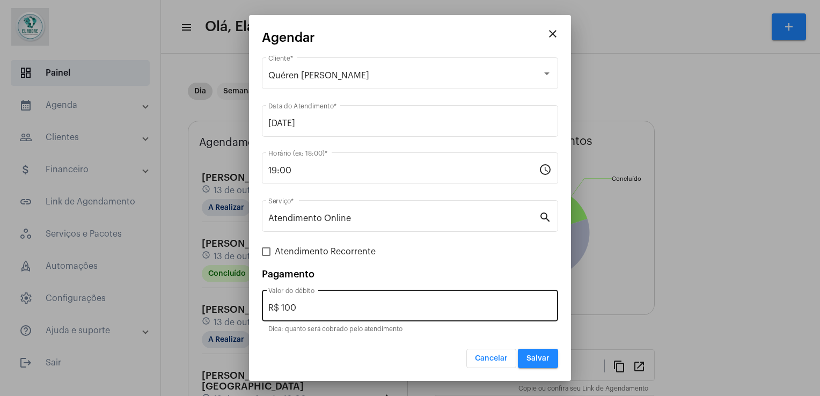
click at [333, 302] on div "R$ 100 Valor do débito" at bounding box center [409, 305] width 283 height 34
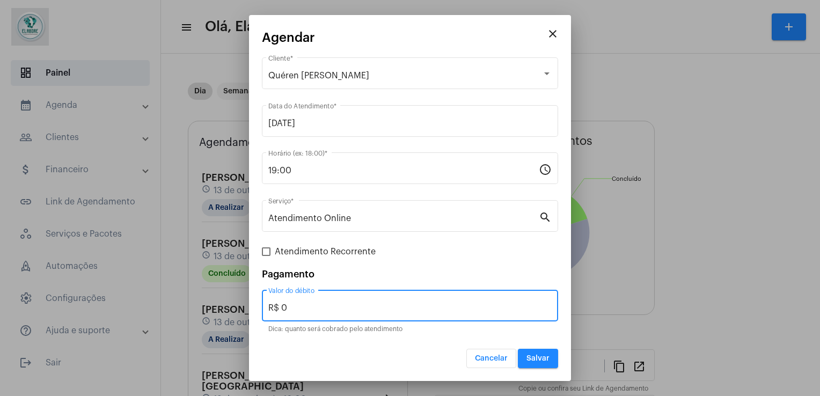
type input "R$ 0"
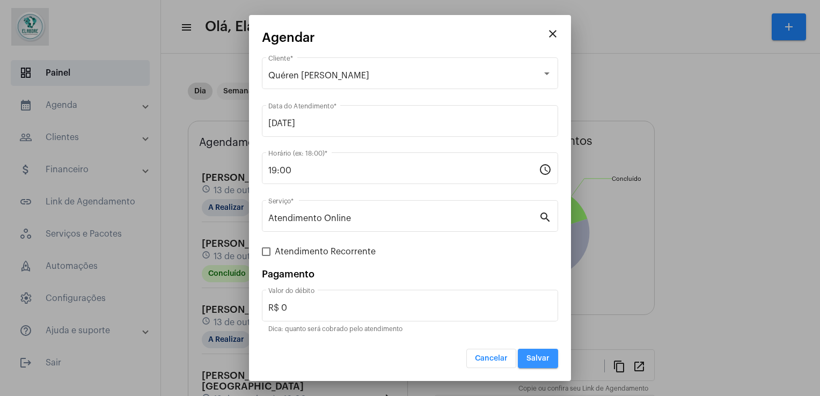
click at [540, 352] on button "Salvar" at bounding box center [538, 358] width 40 height 19
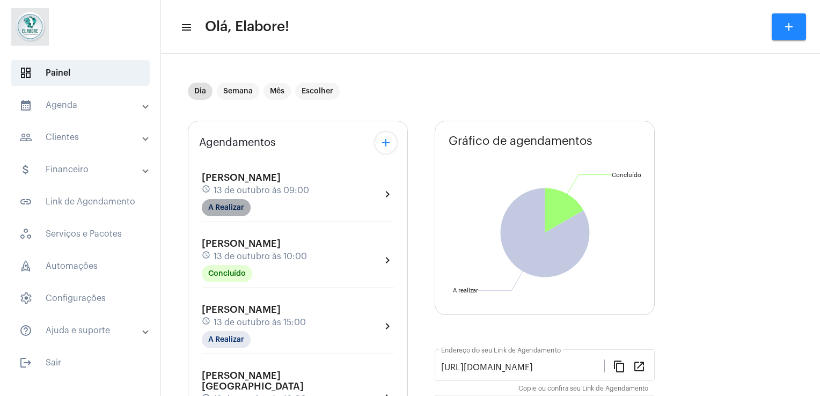
click at [236, 209] on mat-chip "A Realizar" at bounding box center [226, 207] width 49 height 17
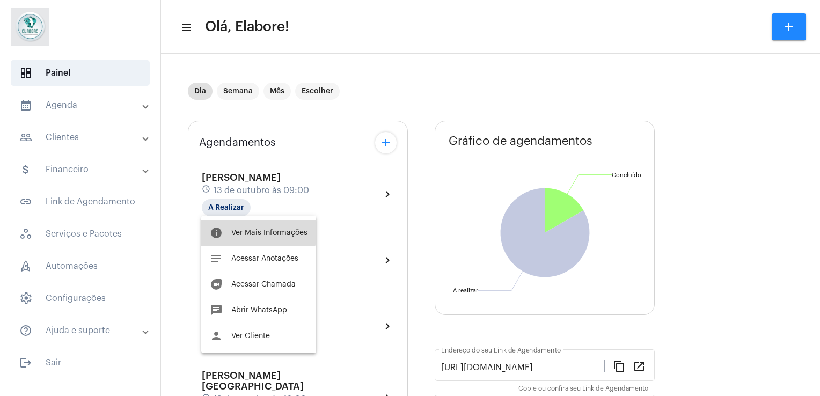
click at [255, 231] on span "Ver Mais Informações" at bounding box center [269, 233] width 76 height 8
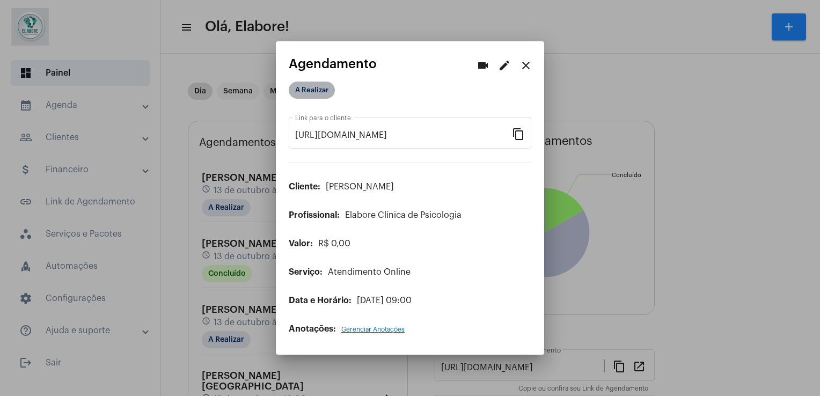
click at [317, 92] on mat-chip "A Realizar" at bounding box center [312, 90] width 46 height 17
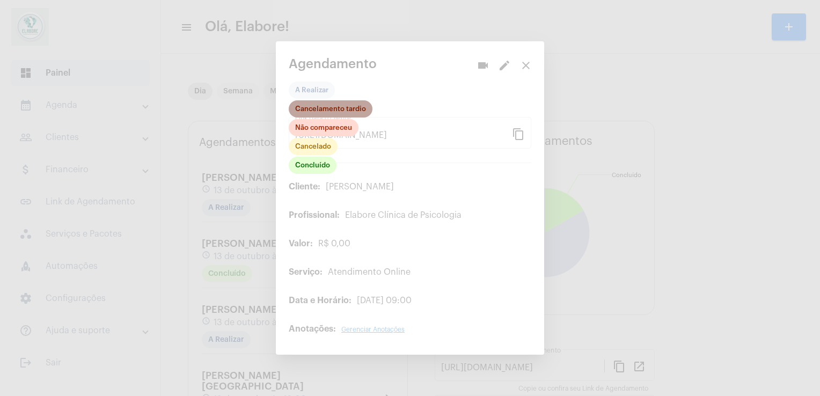
click at [312, 108] on mat-chip "Cancelamento tardio" at bounding box center [331, 108] width 84 height 17
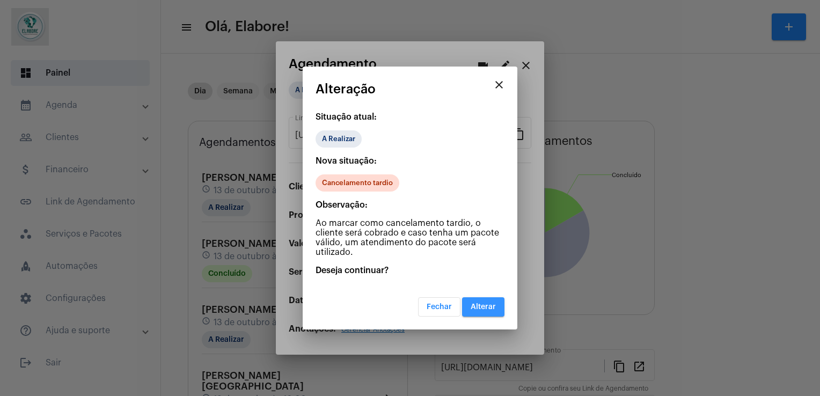
click at [483, 310] on span "Alterar" at bounding box center [483, 307] width 25 height 8
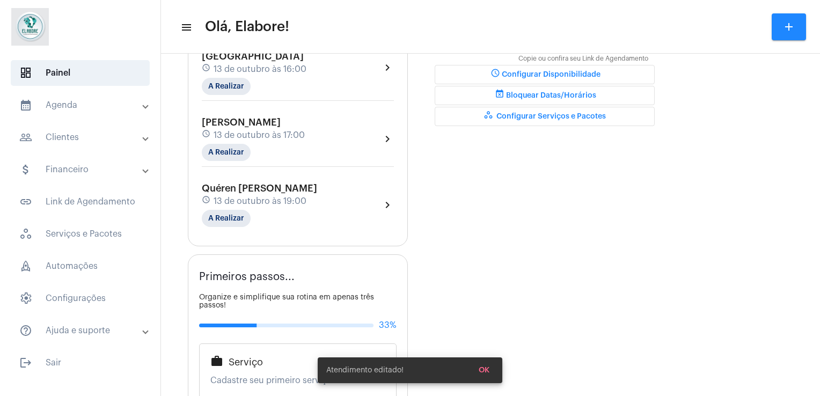
scroll to position [329, 0]
